Goal: Task Accomplishment & Management: Use online tool/utility

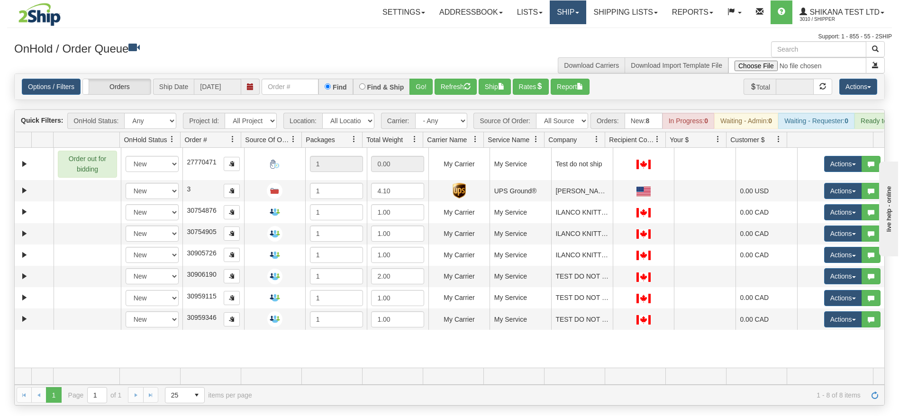
click at [551, 20] on link "Ship" at bounding box center [568, 12] width 36 height 24
click at [546, 35] on link "Ship Screen" at bounding box center [543, 33] width 86 height 12
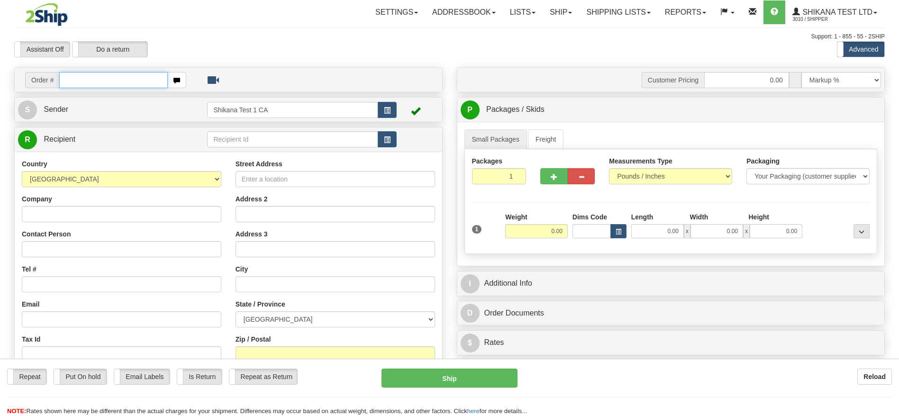
scroll to position [71, 0]
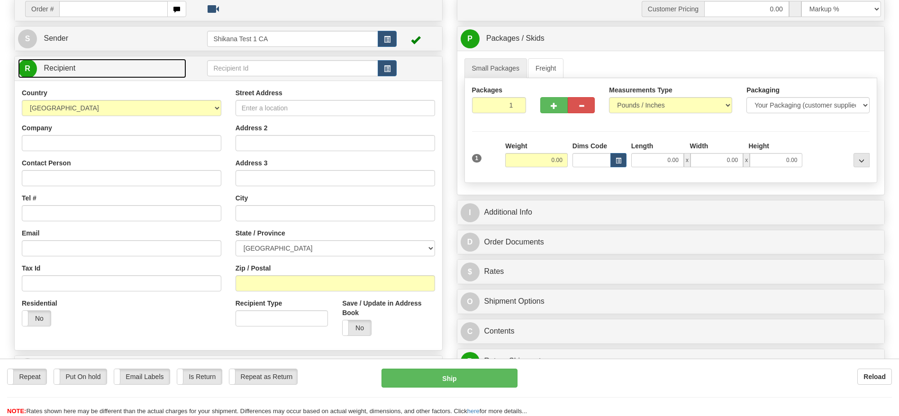
click at [113, 66] on link "R Recipient" at bounding box center [102, 68] width 168 height 19
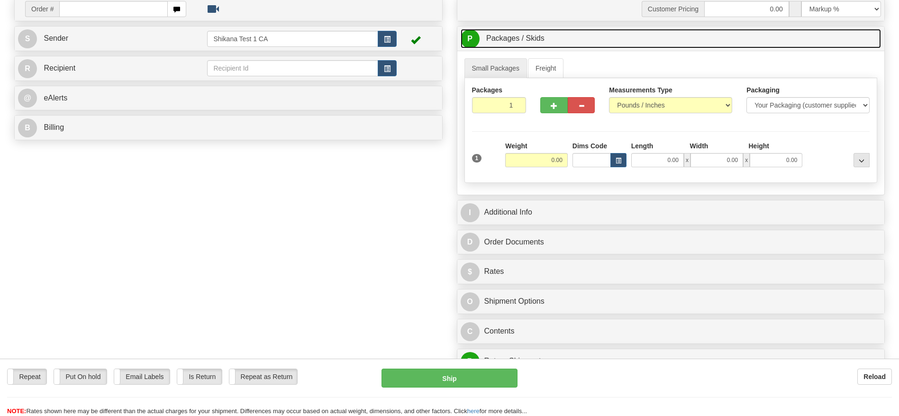
click at [545, 40] on link "P Packages / Skids 1 Packages - Weight: 0.00 Lbs 1 Skids - Weight: NaN Lbs" at bounding box center [671, 38] width 421 height 19
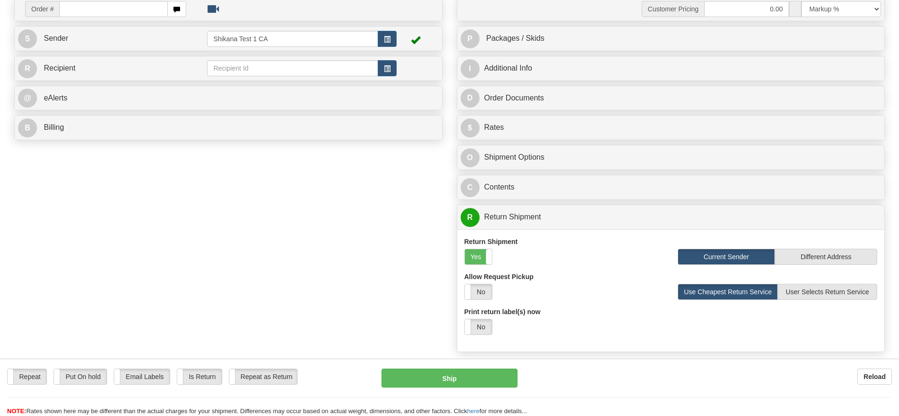
click at [531, 86] on div "D Order Documents" at bounding box center [670, 98] width 427 height 24
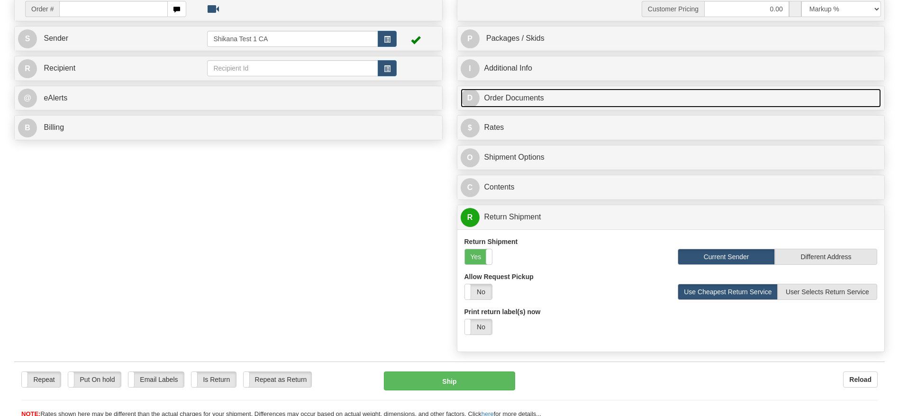
click at [529, 98] on link "D Order Documents" at bounding box center [671, 98] width 421 height 19
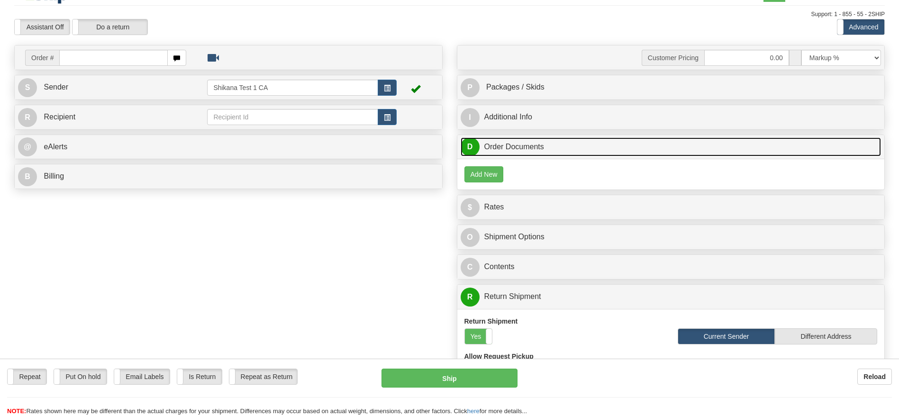
scroll to position [0, 0]
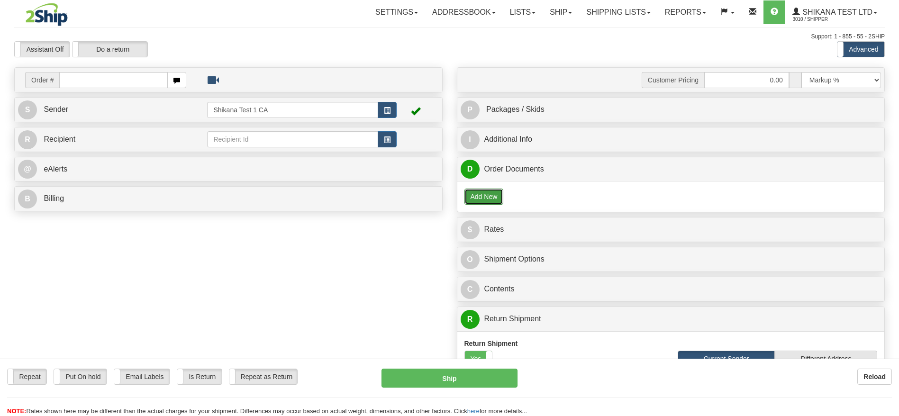
click at [474, 197] on button "Add New" at bounding box center [483, 197] width 39 height 16
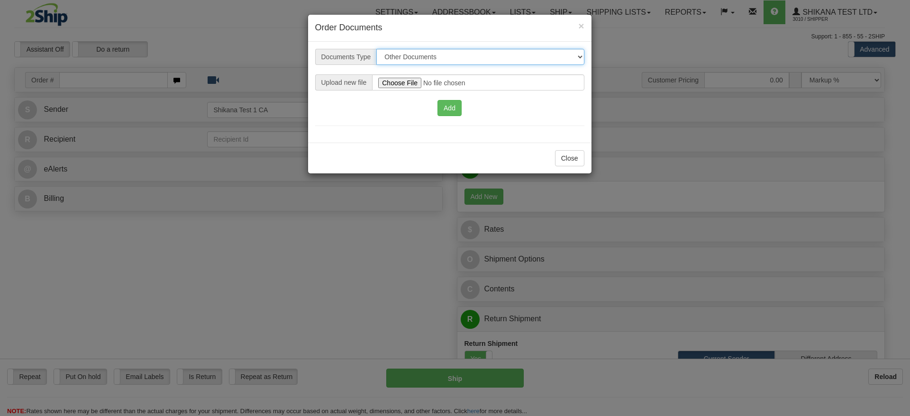
click at [431, 56] on select "Other Documents Commercial Invoice" at bounding box center [480, 57] width 208 height 16
click at [478, 55] on select "Other Documents Commercial Invoice" at bounding box center [480, 57] width 208 height 16
click at [565, 157] on button "Close" at bounding box center [569, 158] width 29 height 16
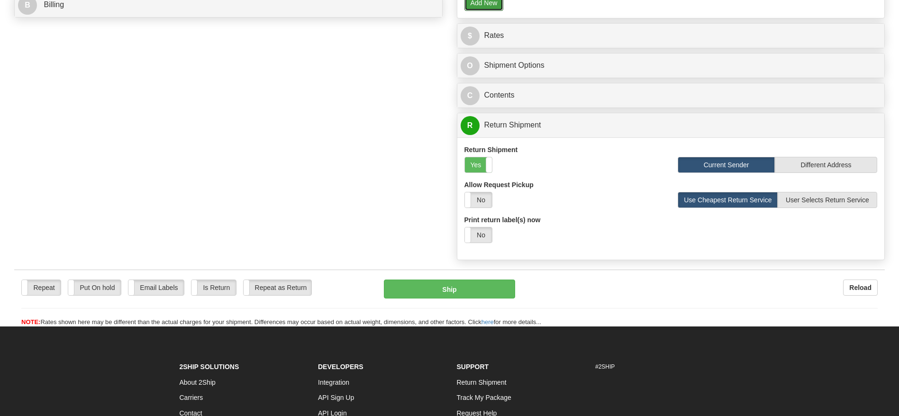
scroll to position [142, 0]
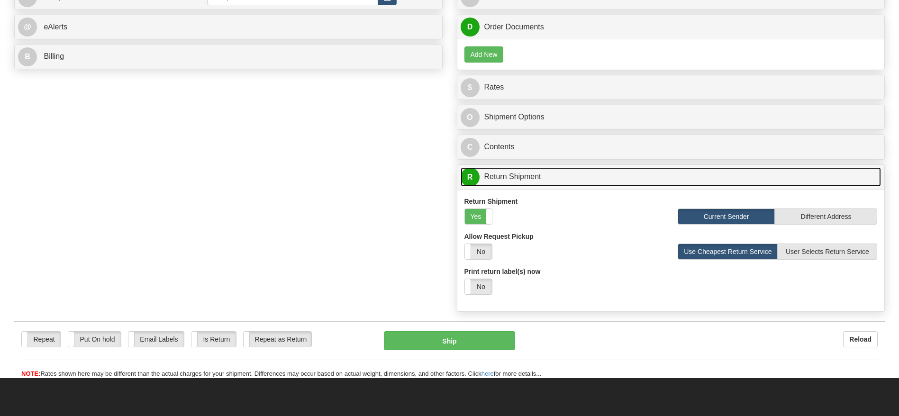
click at [505, 174] on link "R Return Shipment" at bounding box center [671, 176] width 421 height 19
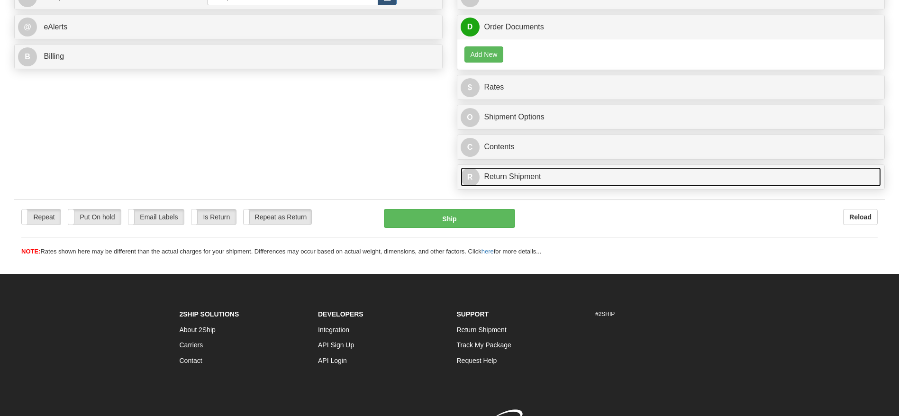
scroll to position [0, 0]
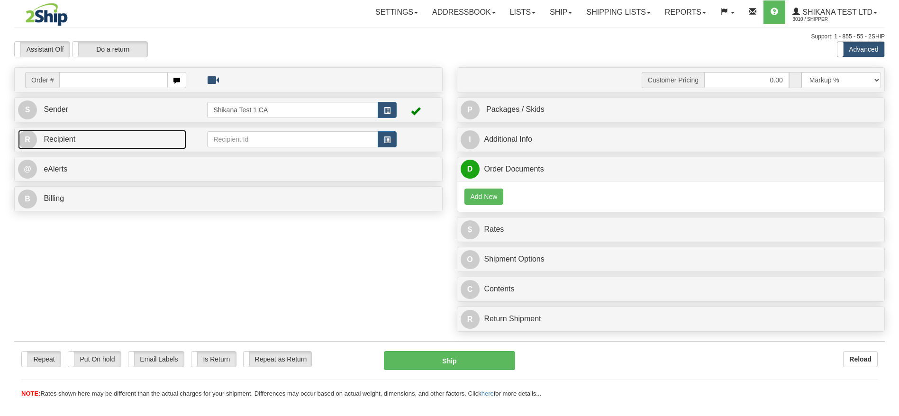
click at [116, 133] on link "R Recipient" at bounding box center [102, 139] width 168 height 19
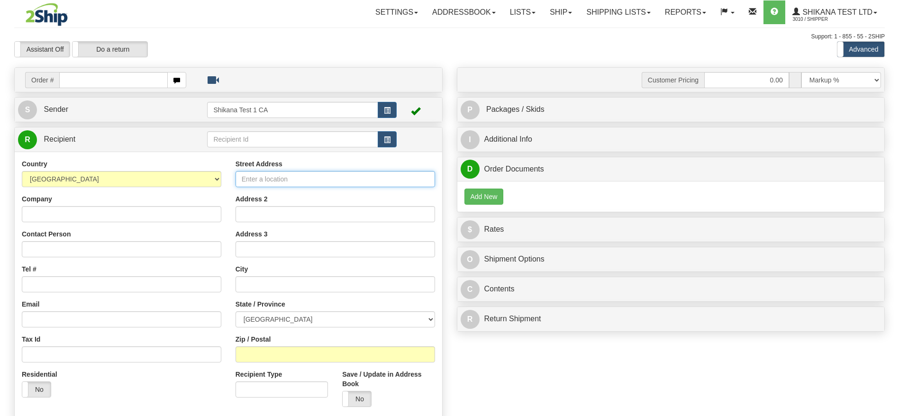
click at [327, 180] on input "Street Address" at bounding box center [334, 179] width 199 height 16
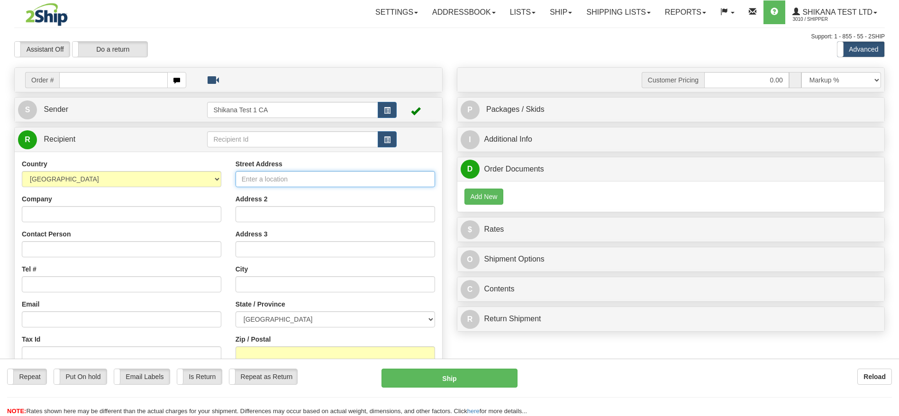
type input "[STREET_ADDRESS]"
select select "US"
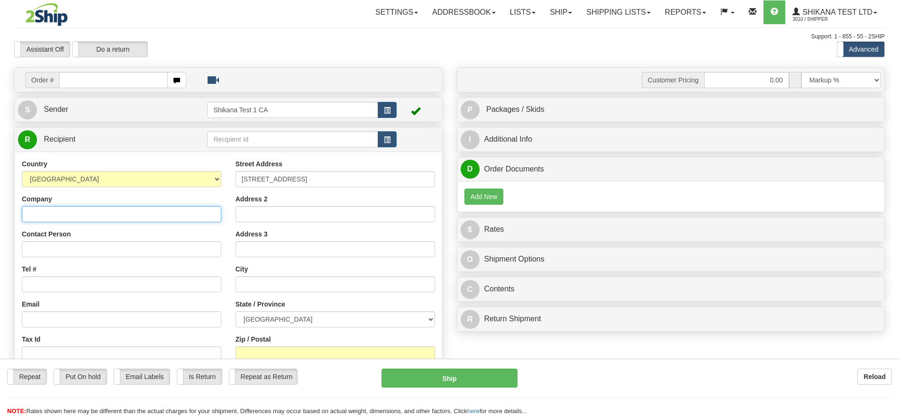
type input "Sourced Craft Cocktails"
type input "[EMAIL_ADDRESS][DOMAIN_NAME]"
type input "[GEOGRAPHIC_DATA]"
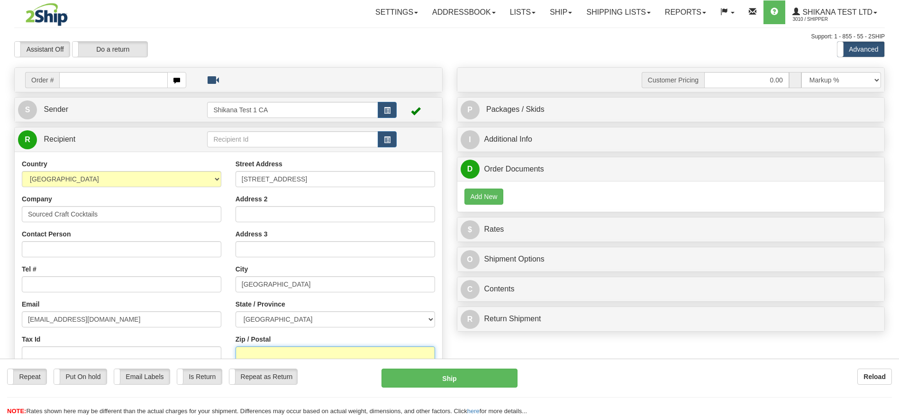
type input "75247"
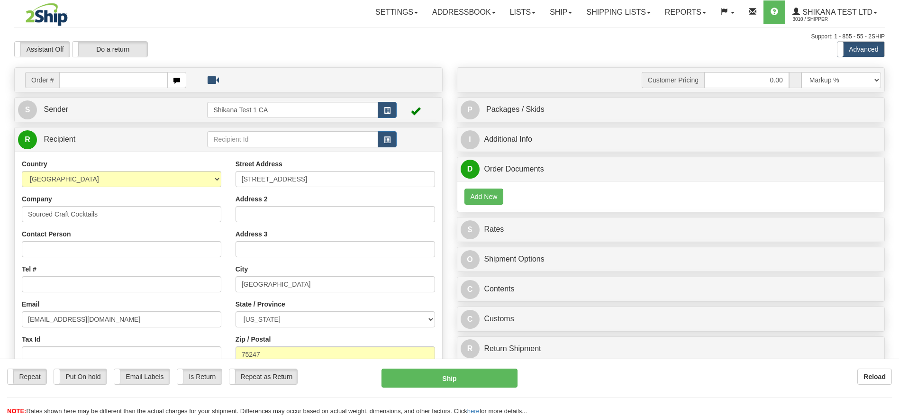
click at [548, 305] on div "Create a label for the return Create Pickup Without Label Order #" at bounding box center [449, 276] width 885 height 418
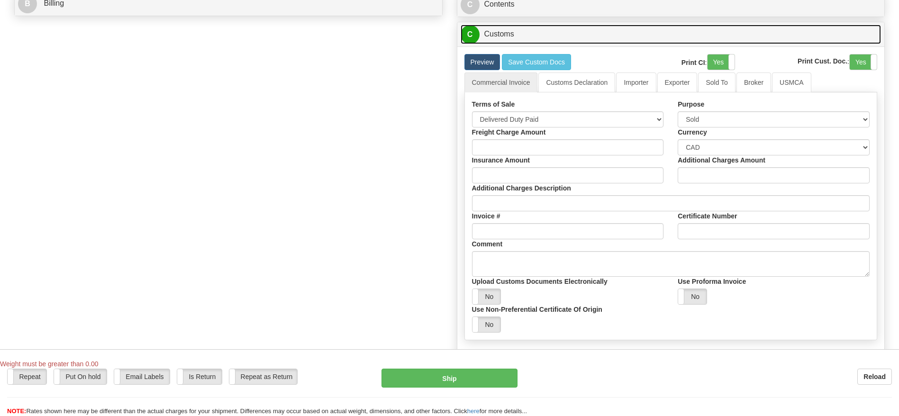
scroll to position [466, 0]
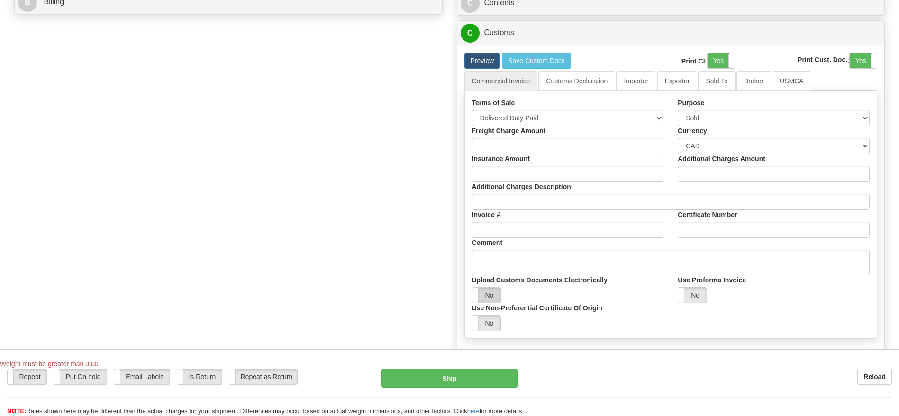
click at [482, 292] on label "No" at bounding box center [486, 295] width 28 height 15
